Goal: Task Accomplishment & Management: Use online tool/utility

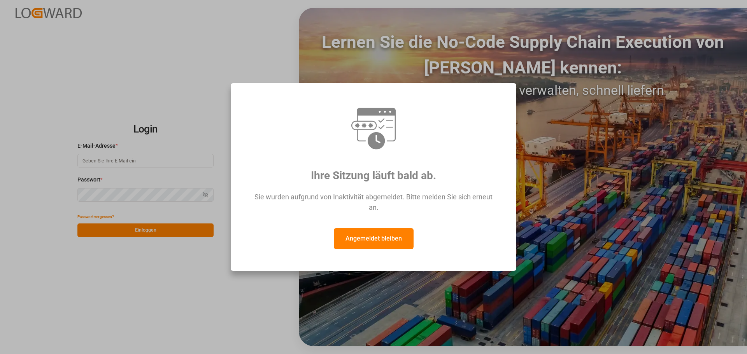
click at [380, 241] on font "Angemeldet bleiben" at bounding box center [373, 238] width 56 height 7
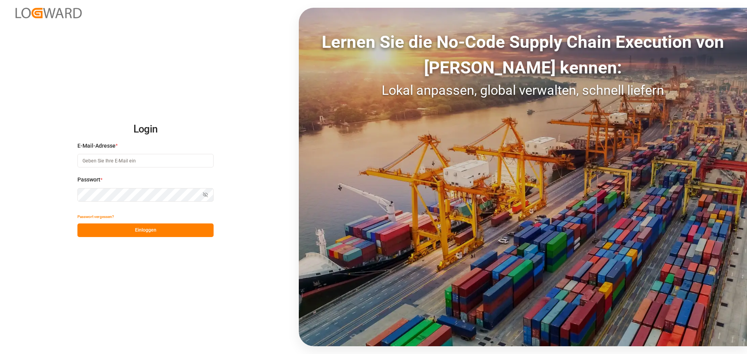
click at [105, 163] on input at bounding box center [145, 161] width 136 height 14
type input "[PERSON_NAME][EMAIL_ADDRESS][DOMAIN_NAME]"
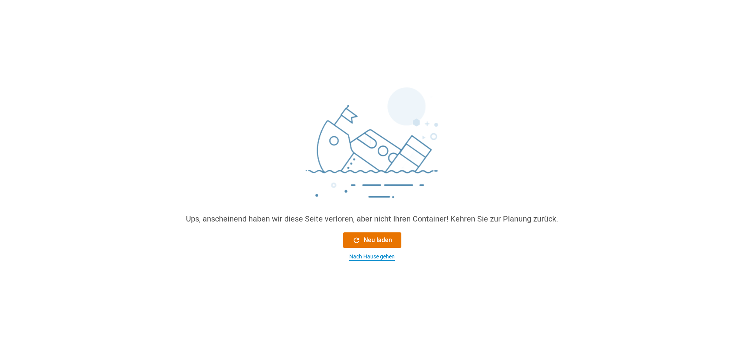
click at [383, 257] on font "Nach Hause gehen" at bounding box center [371, 257] width 45 height 6
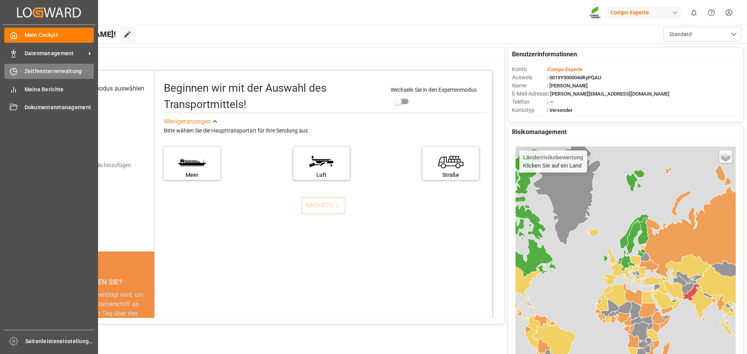
click at [42, 66] on div "Zeitfensterverwaltung Zeitfensterverwaltung" at bounding box center [48, 71] width 89 height 15
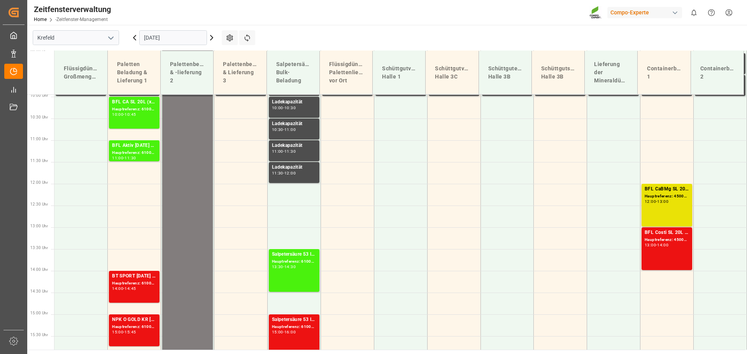
scroll to position [455, 0]
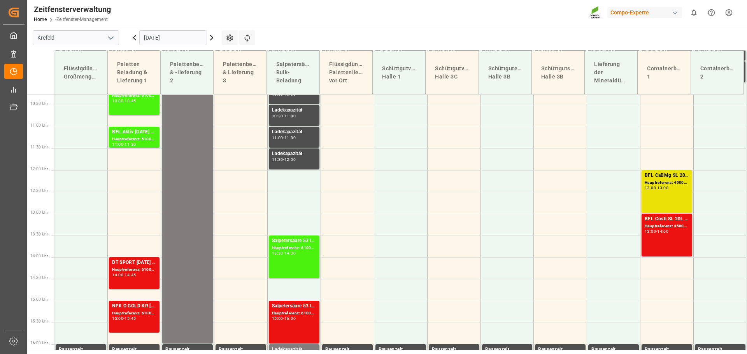
click at [210, 38] on icon at bounding box center [211, 37] width 9 height 9
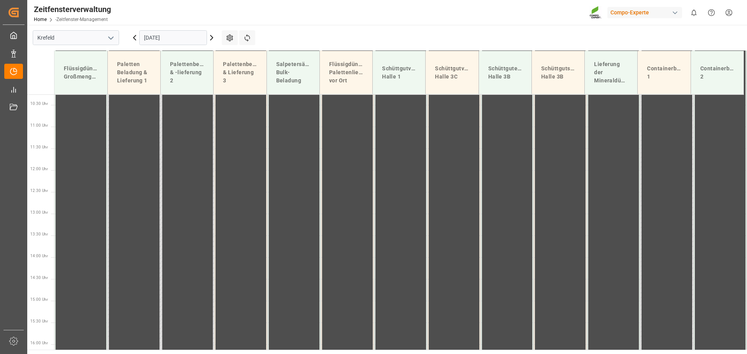
click at [213, 39] on icon at bounding box center [211, 37] width 9 height 9
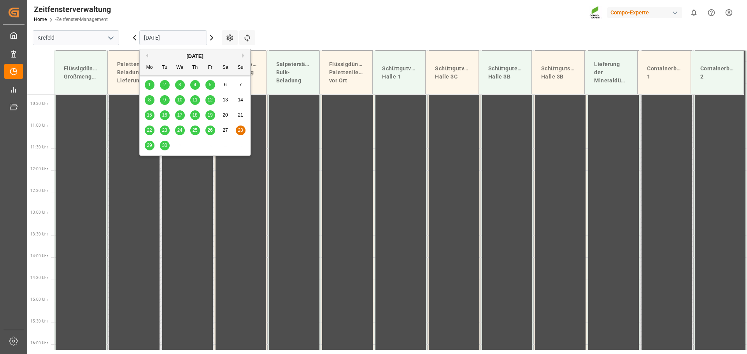
click at [195, 38] on input "[DATE]" at bounding box center [173, 37] width 68 height 15
click at [150, 143] on div "29" at bounding box center [150, 145] width 10 height 9
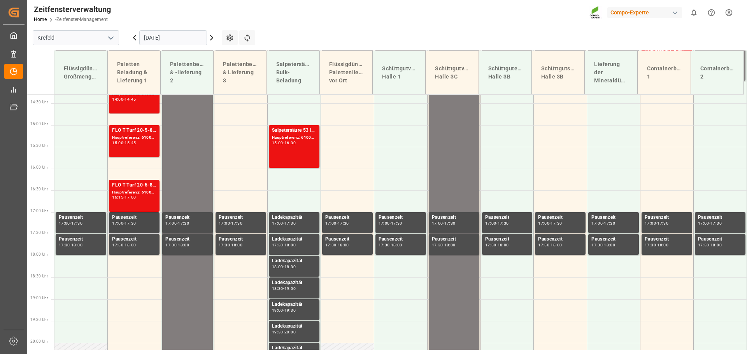
scroll to position [688, 0]
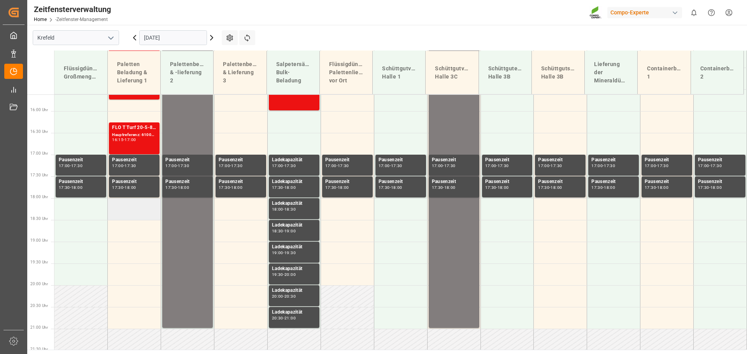
click at [135, 216] on td at bounding box center [134, 209] width 53 height 22
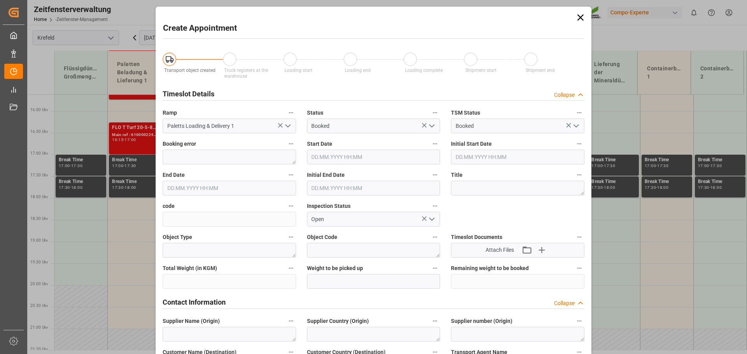
type input "[DATE] 18:00"
type input "[DATE] 18:30"
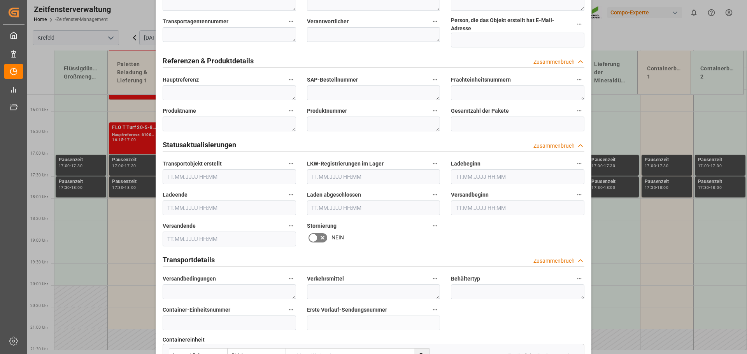
scroll to position [428, 0]
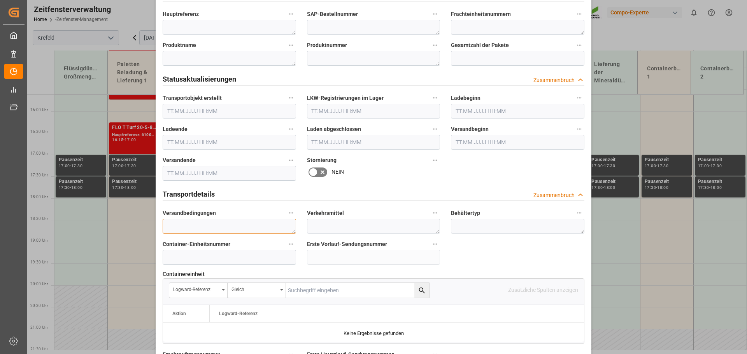
click at [171, 222] on textarea at bounding box center [229, 226] width 133 height 15
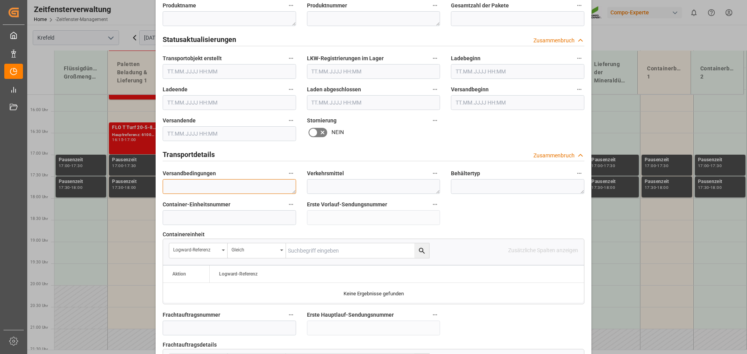
scroll to position [661, 0]
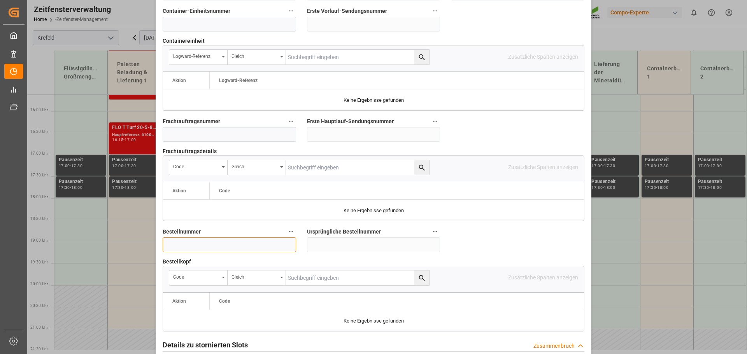
click at [181, 240] on input at bounding box center [229, 245] width 133 height 15
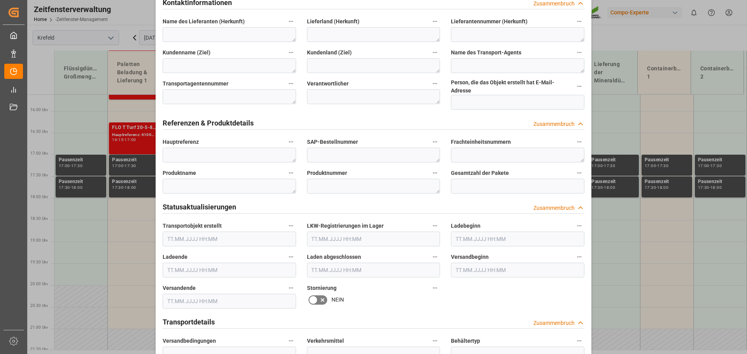
scroll to position [297, 0]
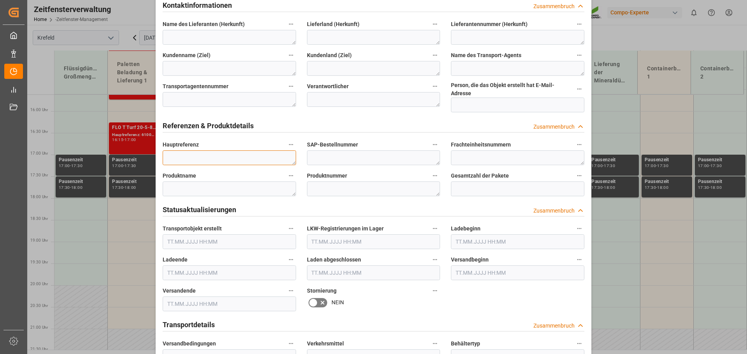
click at [184, 150] on textarea at bounding box center [229, 157] width 133 height 15
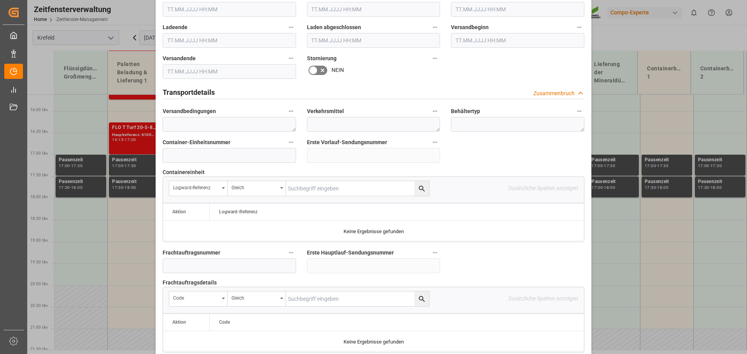
scroll to position [530, 0]
click at [176, 122] on textarea at bounding box center [229, 123] width 133 height 15
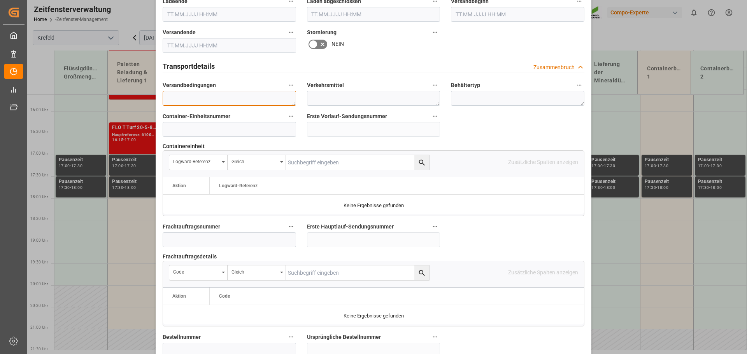
scroll to position [569, 0]
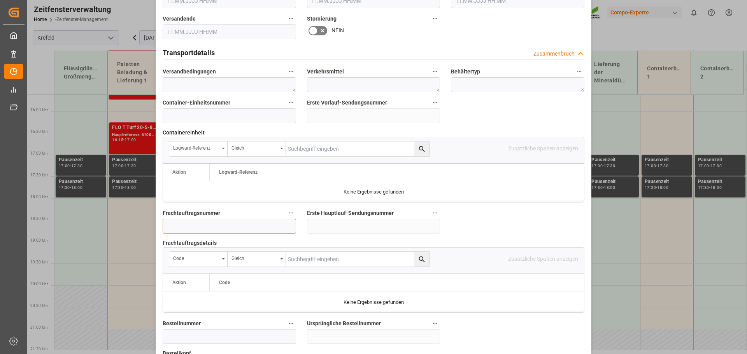
click at [167, 222] on input at bounding box center [229, 226] width 133 height 15
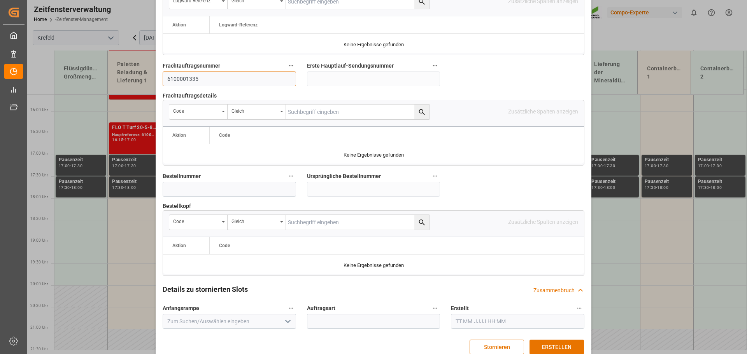
scroll to position [725, 0]
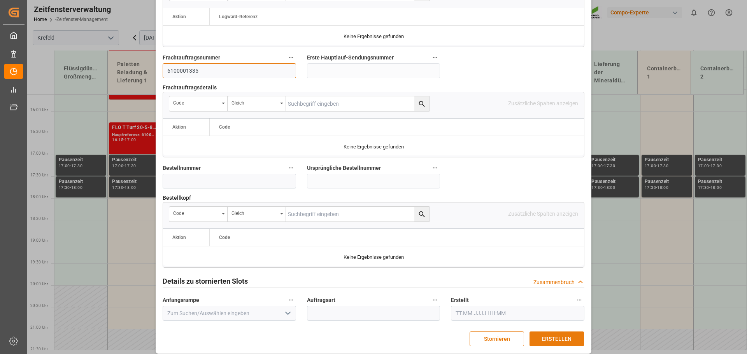
type input "6100001335"
click at [561, 336] on font "ERSTELLEN" at bounding box center [557, 339] width 30 height 6
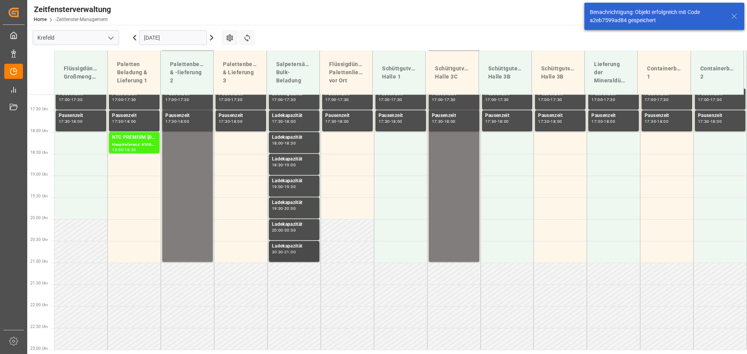
scroll to position [760, 0]
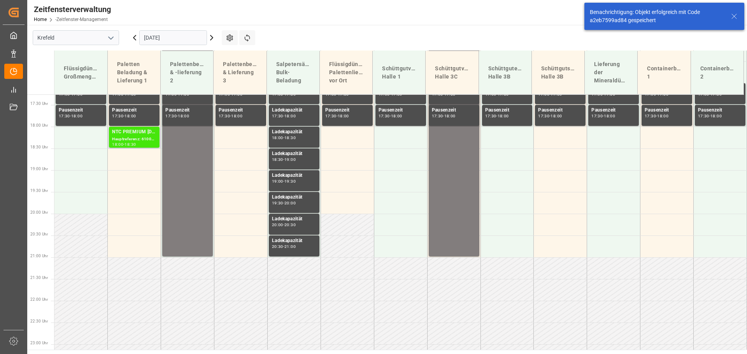
click at [126, 135] on div "NTC PREMIUM [DATE]+3+TE BULK" at bounding box center [134, 132] width 44 height 8
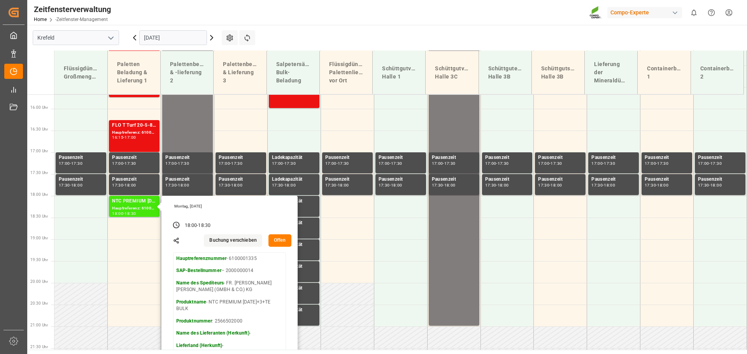
scroll to position [682, 0]
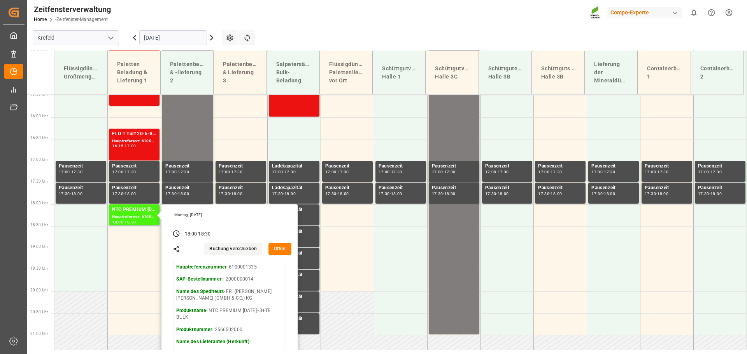
click at [281, 250] on font "Offen" at bounding box center [280, 248] width 12 height 5
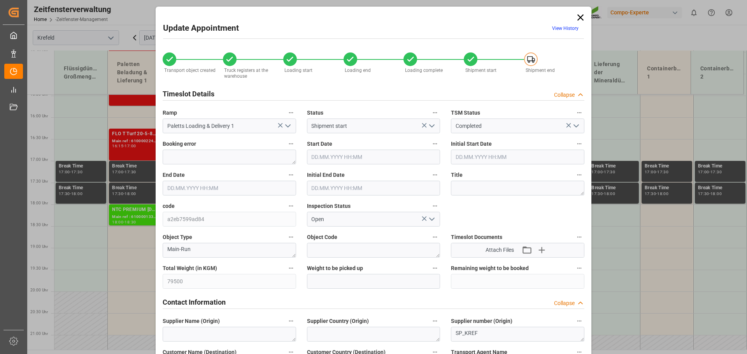
type input "79500"
type input "0"
type input "[DATE] 18:00"
type input "[DATE] 18:30"
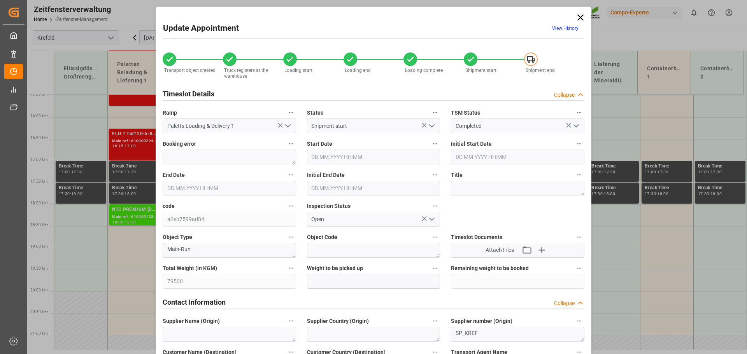
type input "[DATE] 18:30"
type input "[DATE] 08:07"
type input "[DATE] 11:16"
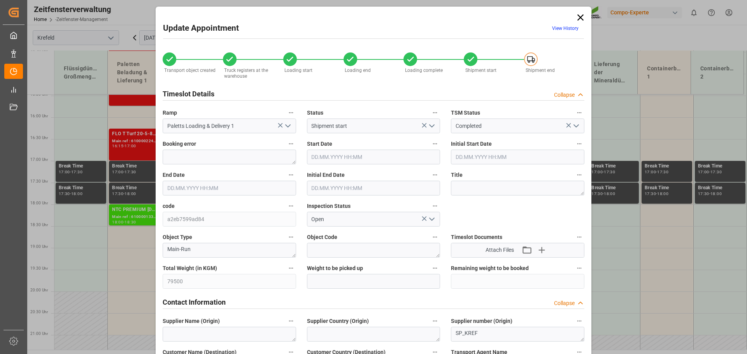
type input "[DATE] 11:16"
type input "[DATE] 09:23"
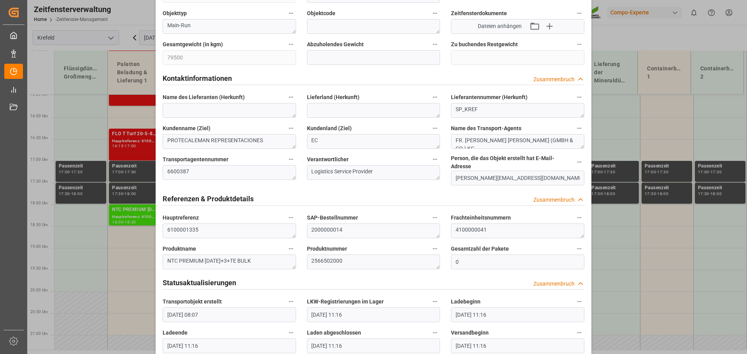
scroll to position [233, 0]
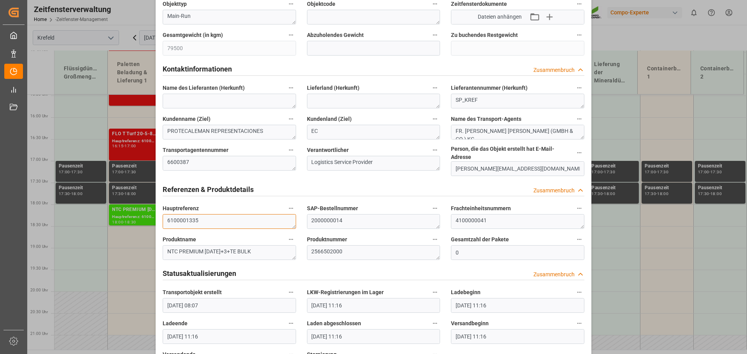
click at [203, 214] on textarea "6100001335" at bounding box center [229, 221] width 133 height 15
click at [212, 214] on textarea "6100001225" at bounding box center [229, 221] width 133 height 15
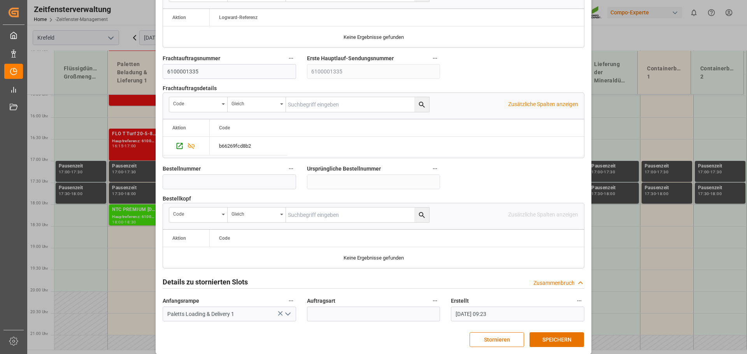
scroll to position [725, 0]
type textarea "6100001225"
click at [572, 335] on button "SPEICHERN" at bounding box center [556, 339] width 54 height 15
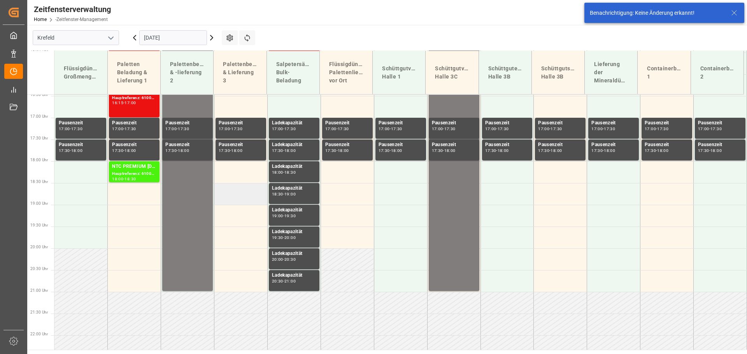
scroll to position [760, 0]
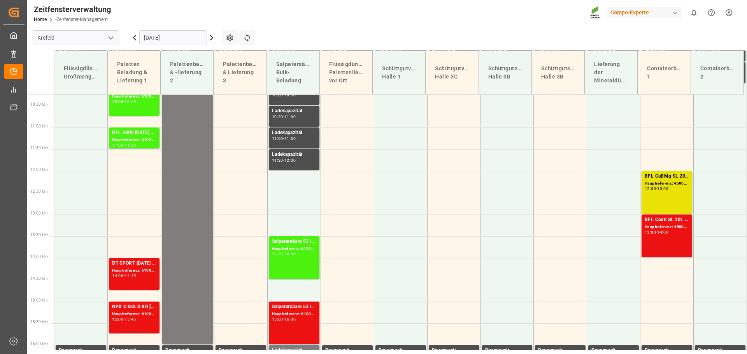
scroll to position [455, 0]
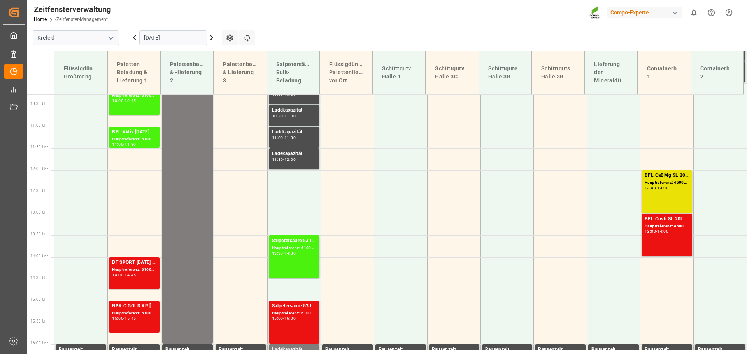
click at [212, 38] on icon at bounding box center [211, 37] width 2 height 5
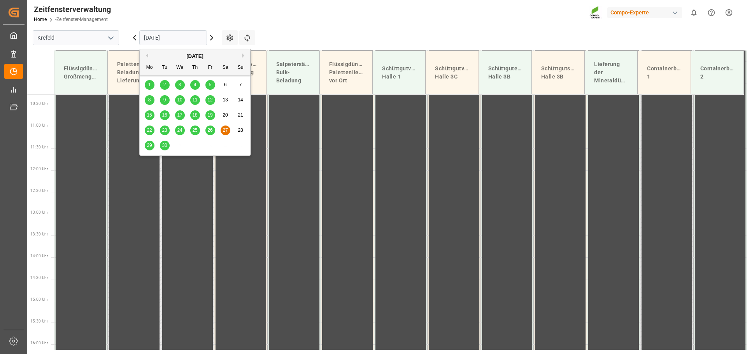
click at [193, 38] on input "[DATE]" at bounding box center [173, 37] width 68 height 15
click at [149, 147] on font "29" at bounding box center [149, 145] width 5 height 5
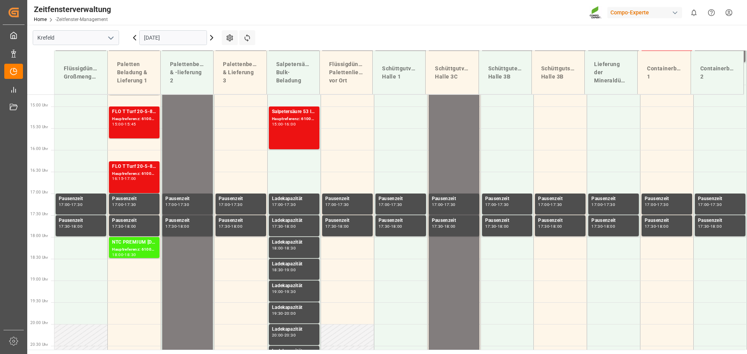
scroll to position [688, 0]
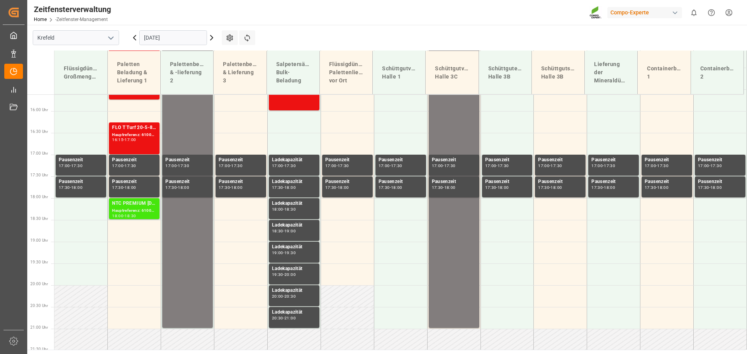
click at [124, 208] on font "Hauptreferenz: 6100001335, 2000000014" at bounding box center [152, 210] width 80 height 4
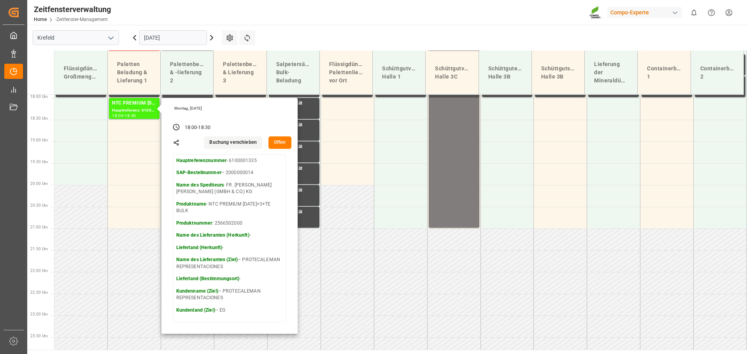
scroll to position [798, 0]
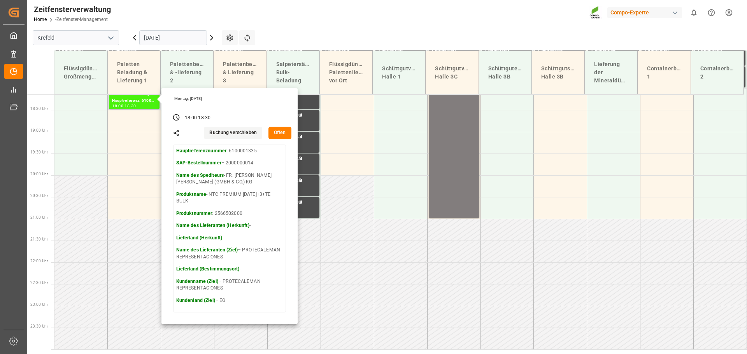
click at [278, 134] on font "Offen" at bounding box center [280, 132] width 12 height 5
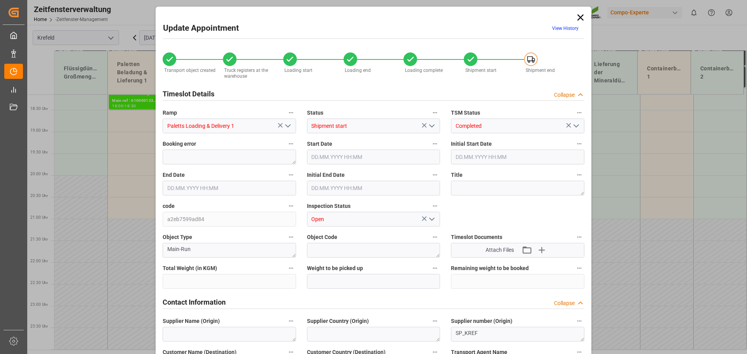
type input "79500"
type input "0"
type input "[DATE] 18:00"
type input "[DATE] 18:30"
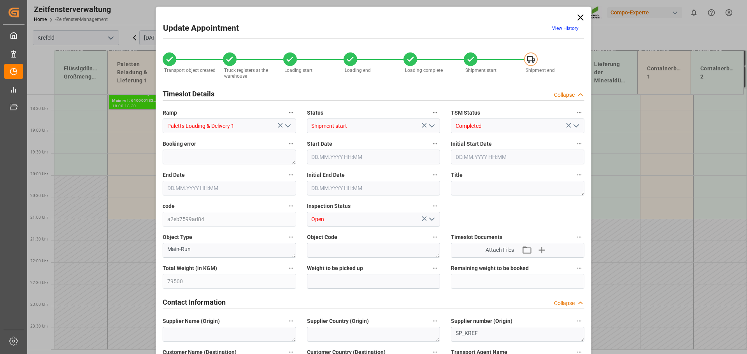
type input "[DATE] 18:30"
type input "[DATE] 08:07"
type input "[DATE] 11:16"
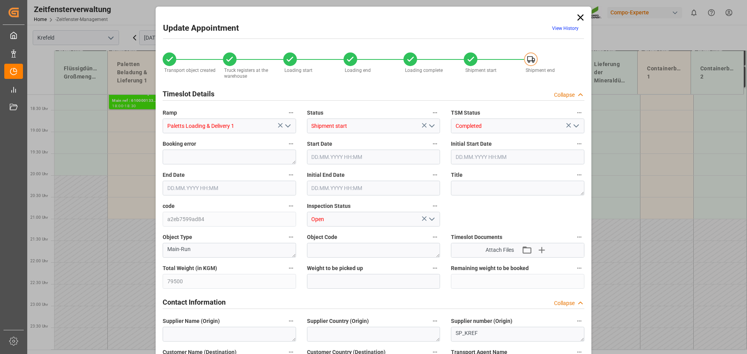
type input "[DATE] 11:16"
type input "[DATE] 09:23"
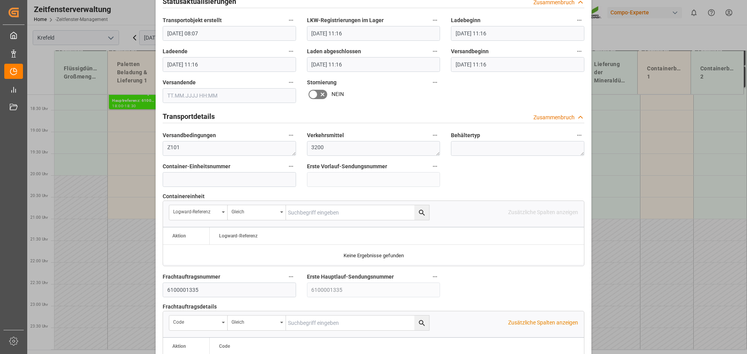
scroll to position [544, 0]
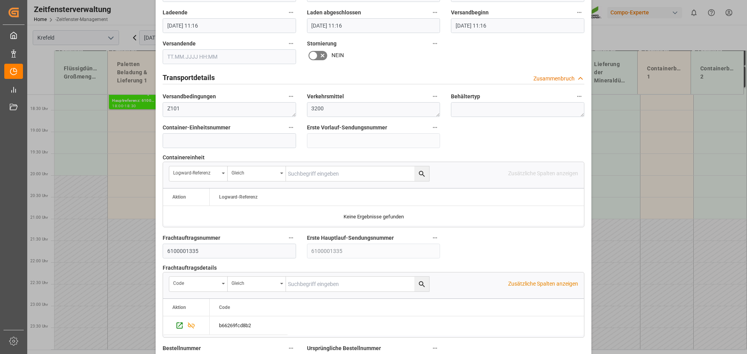
click at [322, 51] on icon at bounding box center [322, 55] width 9 height 9
click at [0, 0] on input "checkbox" at bounding box center [0, 0] width 0 height 0
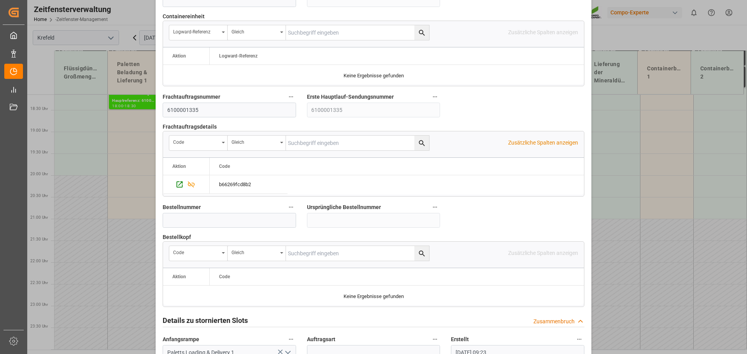
scroll to position [725, 0]
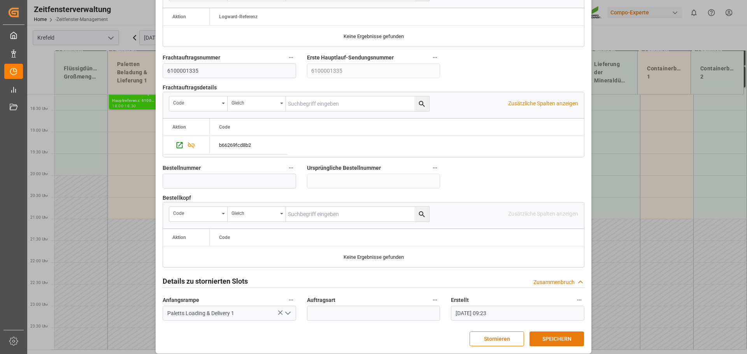
click at [561, 337] on font "SPEICHERN" at bounding box center [556, 339] width 29 height 9
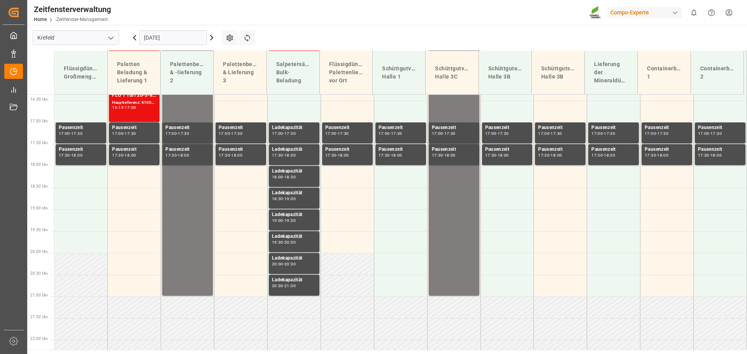
scroll to position [682, 0]
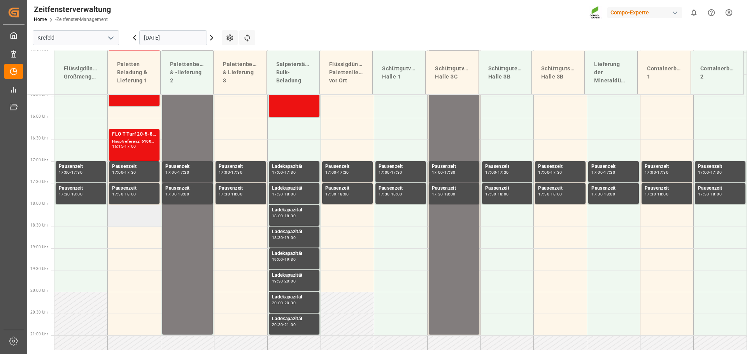
click at [128, 217] on td at bounding box center [134, 216] width 53 height 22
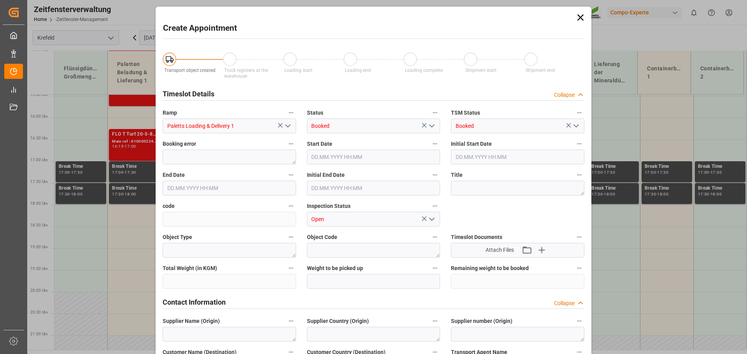
type input "[DATE] 18:00"
type input "[DATE] 18:30"
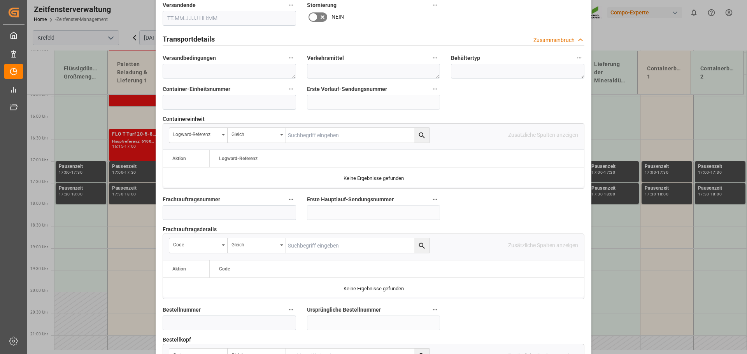
scroll to position [583, 0]
click at [183, 206] on input at bounding box center [229, 212] width 133 height 15
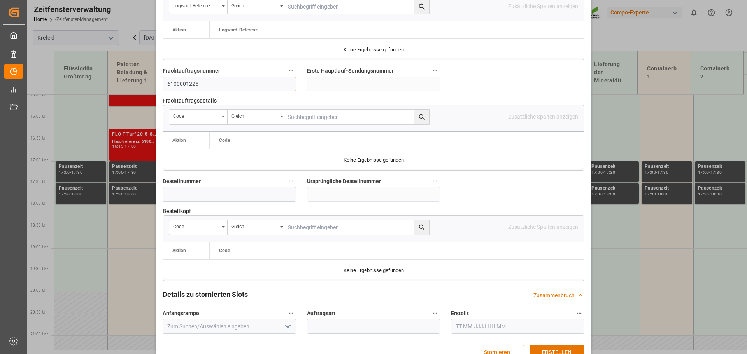
scroll to position [725, 0]
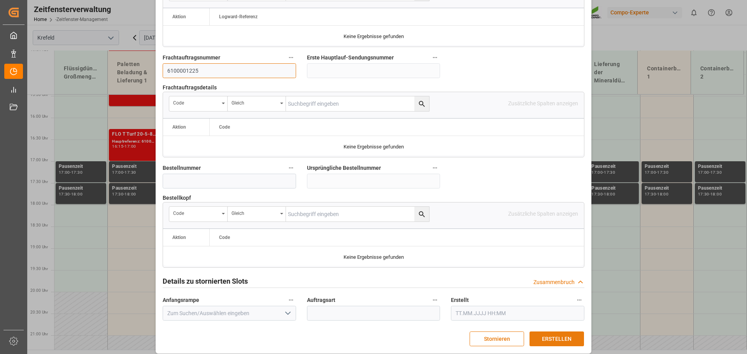
type input "6100001225"
click at [556, 336] on font "ERSTELLEN" at bounding box center [557, 339] width 30 height 6
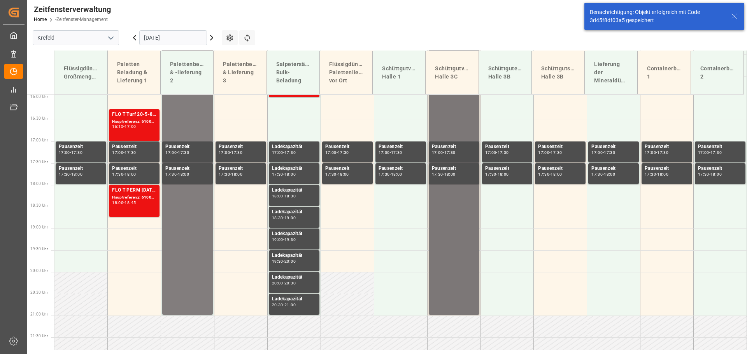
scroll to position [708, 0]
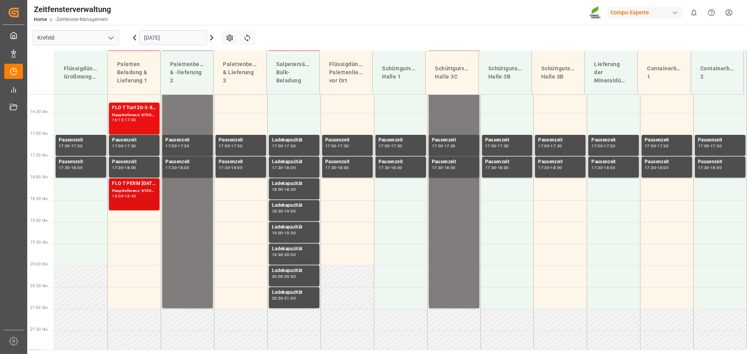
click at [141, 187] on div "FLO T PERM 16-7-15 25 kg (x40) INT;" at bounding box center [134, 184] width 44 height 8
click at [141, 183] on font "FLO T PERM 16-7-15 25 kg (x40) INT;" at bounding box center [152, 183] width 81 height 5
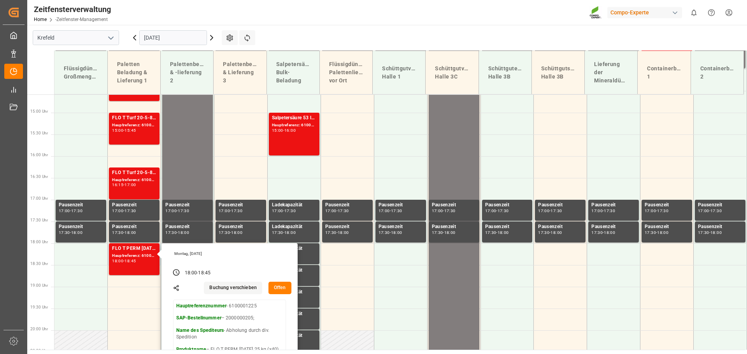
scroll to position [630, 0]
